Goal: Task Accomplishment & Management: Use online tool/utility

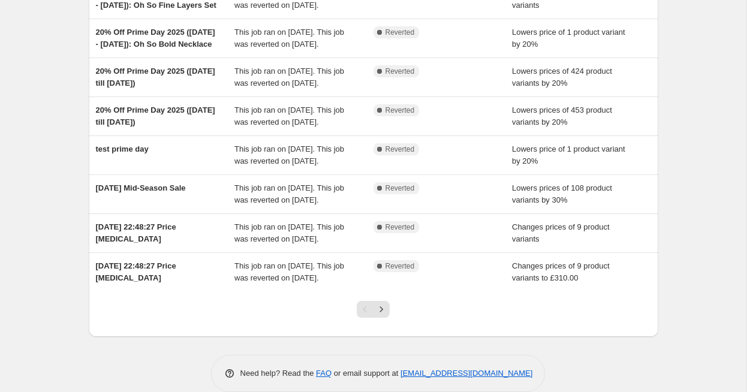
scroll to position [333, 0]
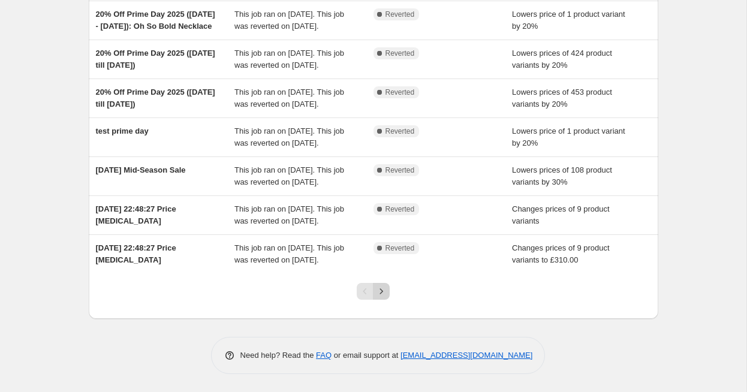
click at [377, 293] on icon "Next" at bounding box center [381, 291] width 12 height 12
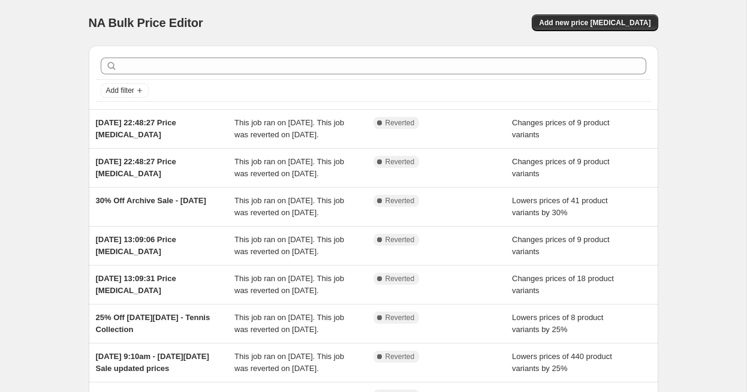
scroll to position [294, 0]
